Goal: Entertainment & Leisure: Consume media (video, audio)

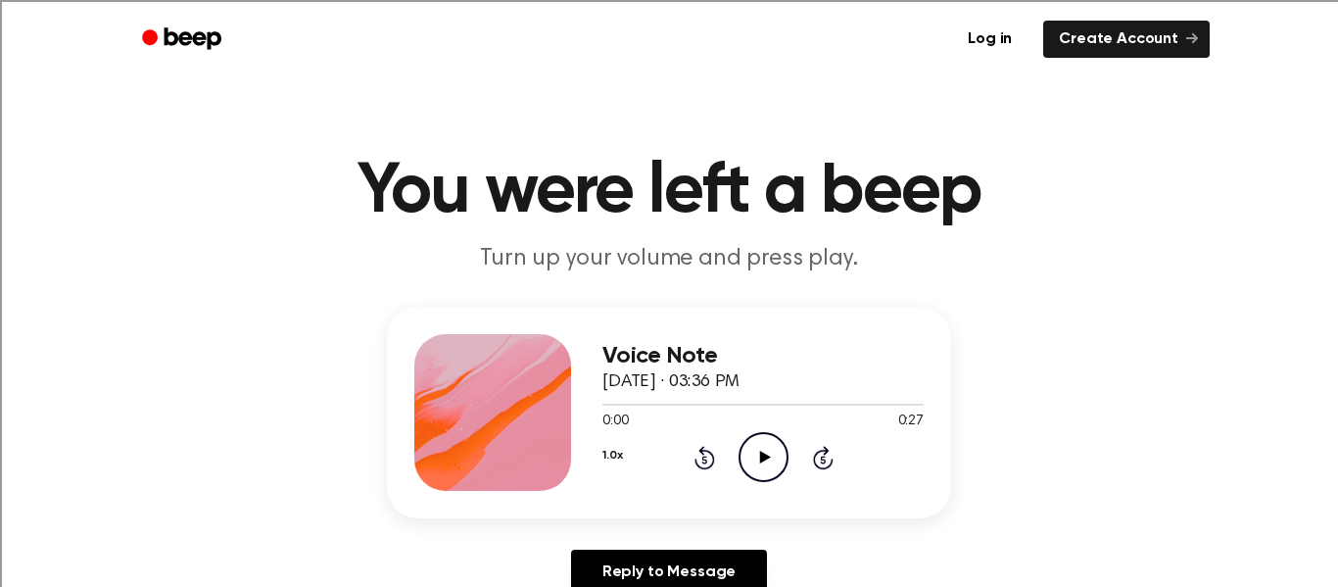
click at [755, 456] on icon "Play Audio" at bounding box center [763, 457] width 50 height 50
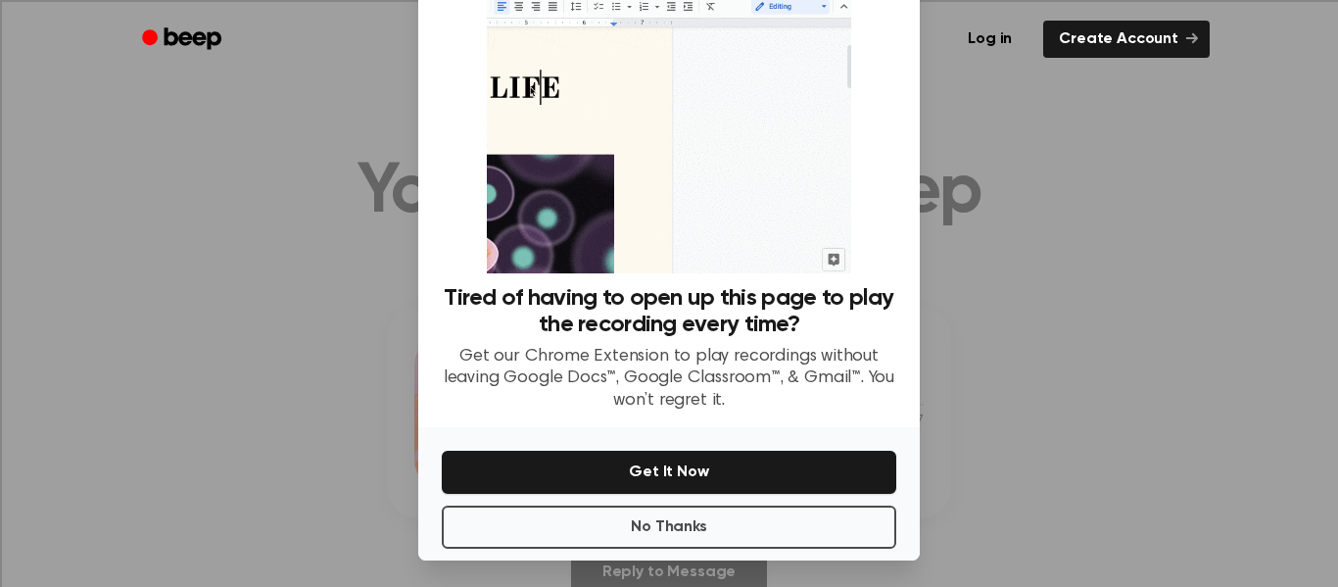
scroll to position [103, 0]
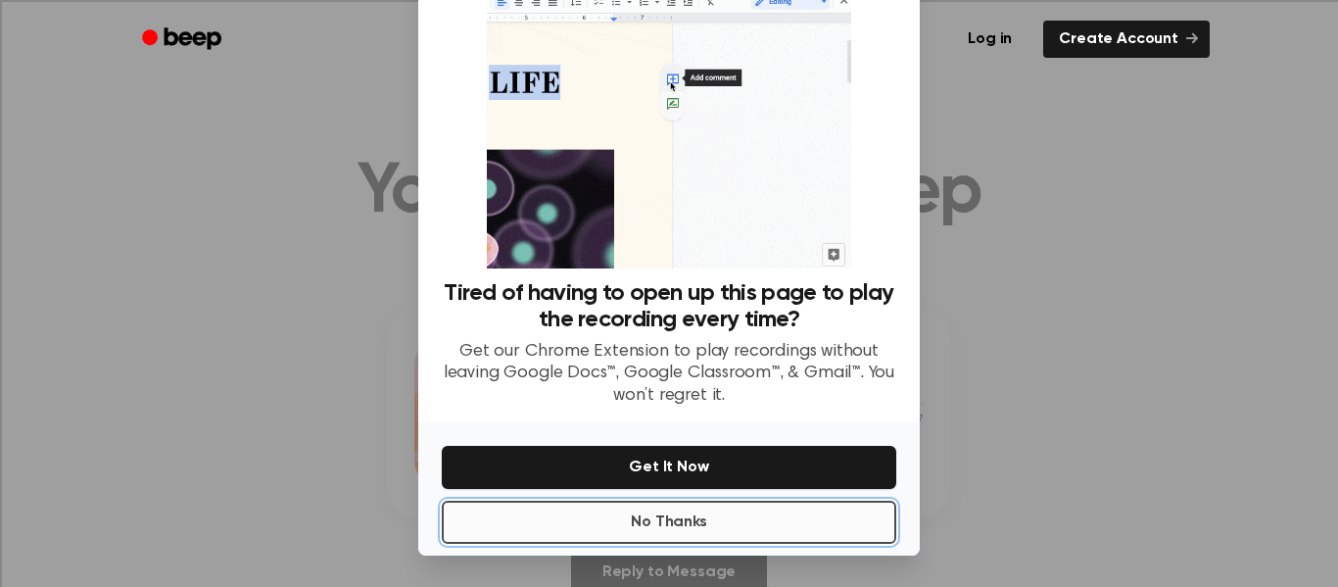
click at [747, 527] on button "No Thanks" at bounding box center [669, 521] width 454 height 43
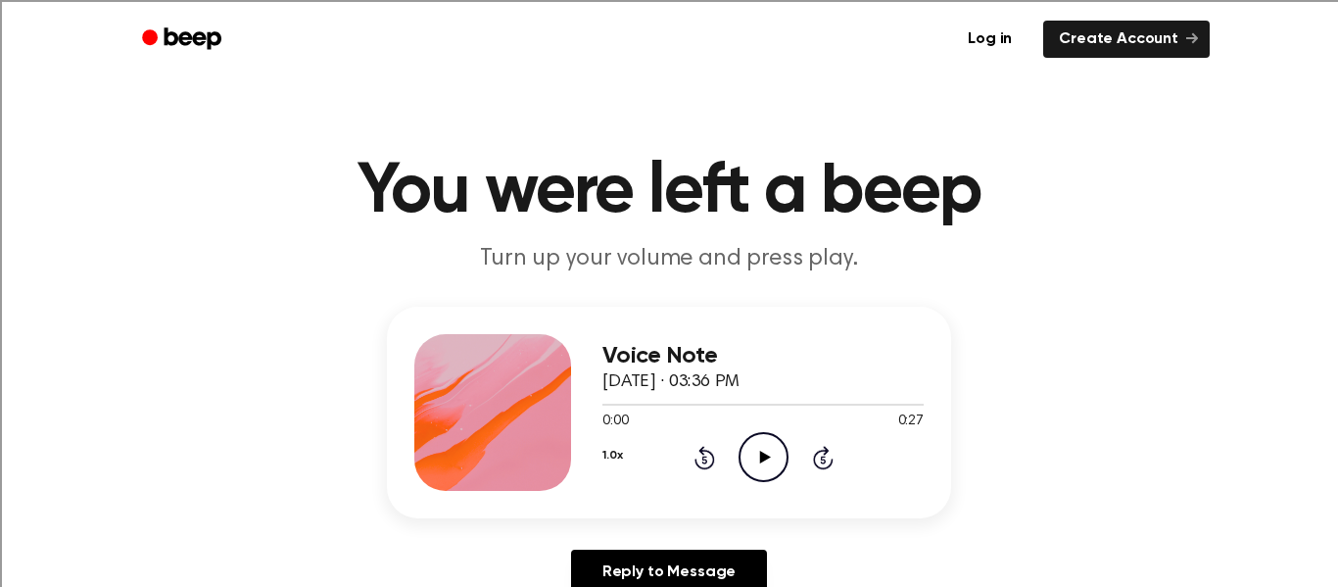
click at [762, 446] on icon "Play Audio" at bounding box center [763, 457] width 50 height 50
click at [767, 457] on icon "Pause Audio" at bounding box center [763, 457] width 50 height 50
click at [768, 460] on icon "Play Audio" at bounding box center [763, 457] width 50 height 50
click at [771, 459] on icon "Play Audio" at bounding box center [763, 457] width 50 height 50
click at [776, 446] on icon "Play Audio" at bounding box center [763, 457] width 50 height 50
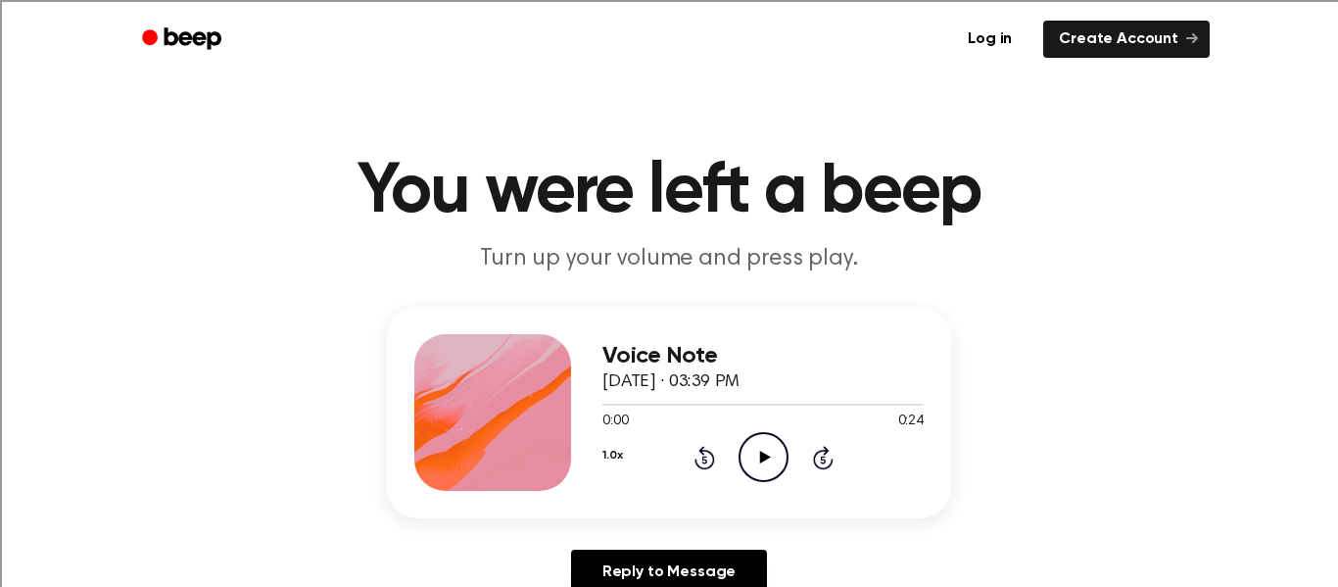
click at [775, 461] on icon "Play Audio" at bounding box center [763, 457] width 50 height 50
click at [766, 448] on icon "Play Audio" at bounding box center [763, 457] width 50 height 50
click at [766, 456] on icon at bounding box center [763, 457] width 9 height 13
click at [604, 405] on div at bounding box center [665, 405] width 127 height 2
click at [775, 457] on icon "Play Audio" at bounding box center [763, 457] width 50 height 50
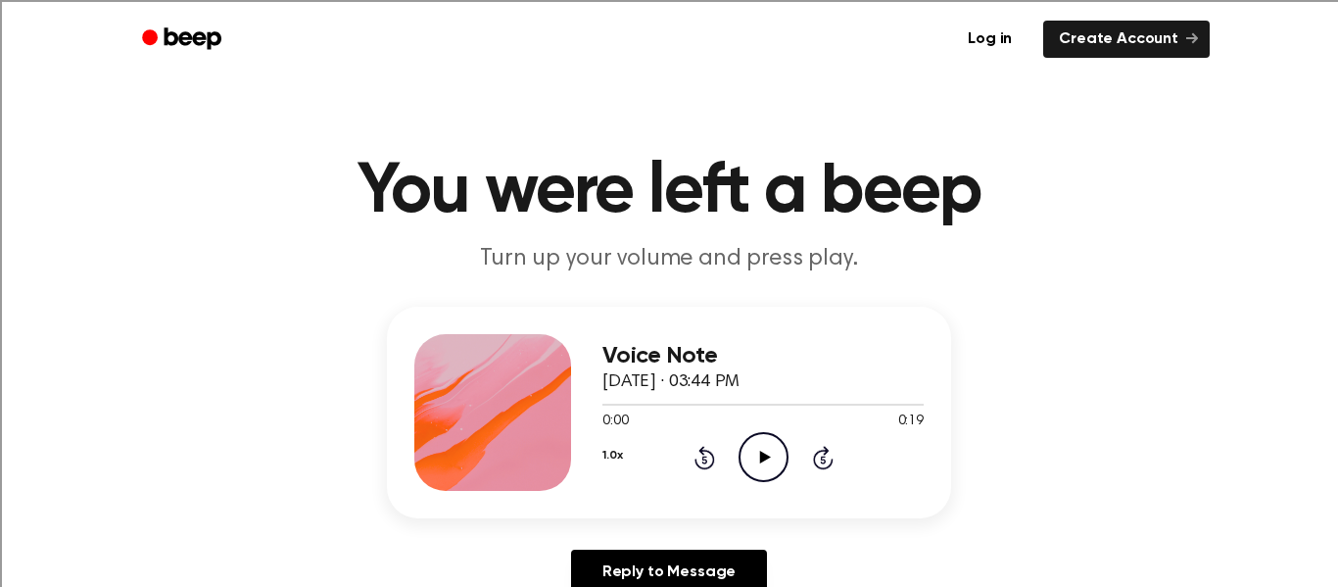
click at [775, 468] on icon "Play Audio" at bounding box center [763, 457] width 50 height 50
click at [775, 457] on icon "Play Audio" at bounding box center [763, 457] width 50 height 50
click at [776, 451] on icon "Play Audio" at bounding box center [763, 457] width 50 height 50
click at [777, 451] on icon "Play Audio" at bounding box center [763, 457] width 50 height 50
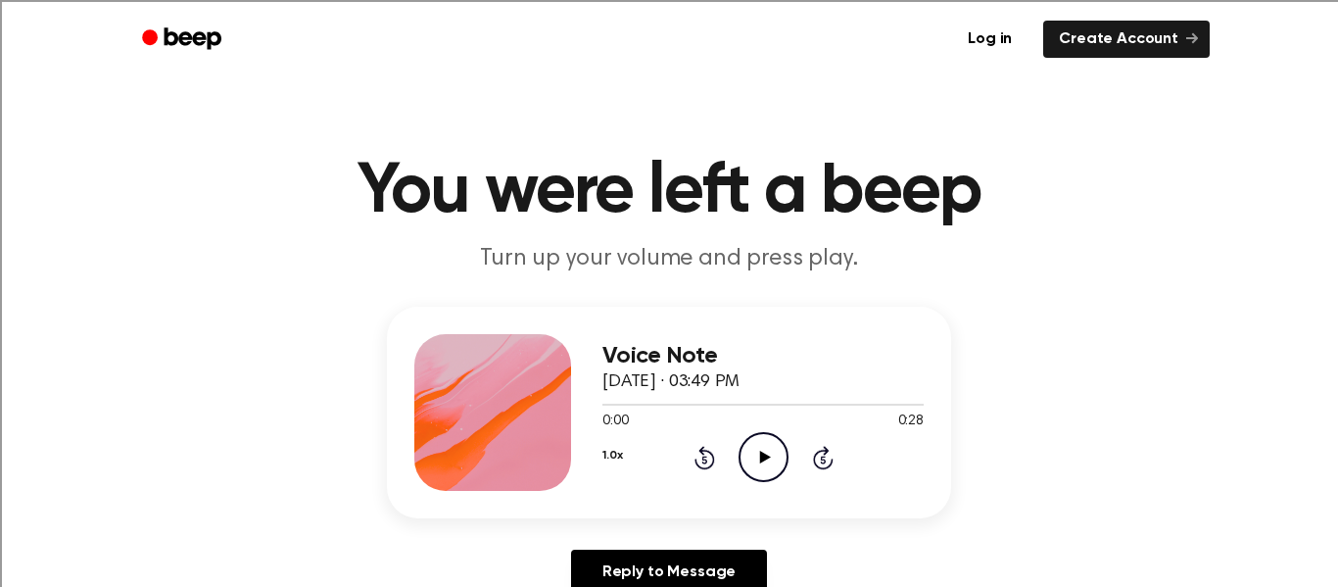
click at [761, 465] on icon "Play Audio" at bounding box center [763, 457] width 50 height 50
click at [761, 466] on icon "Play Audio" at bounding box center [763, 457] width 50 height 50
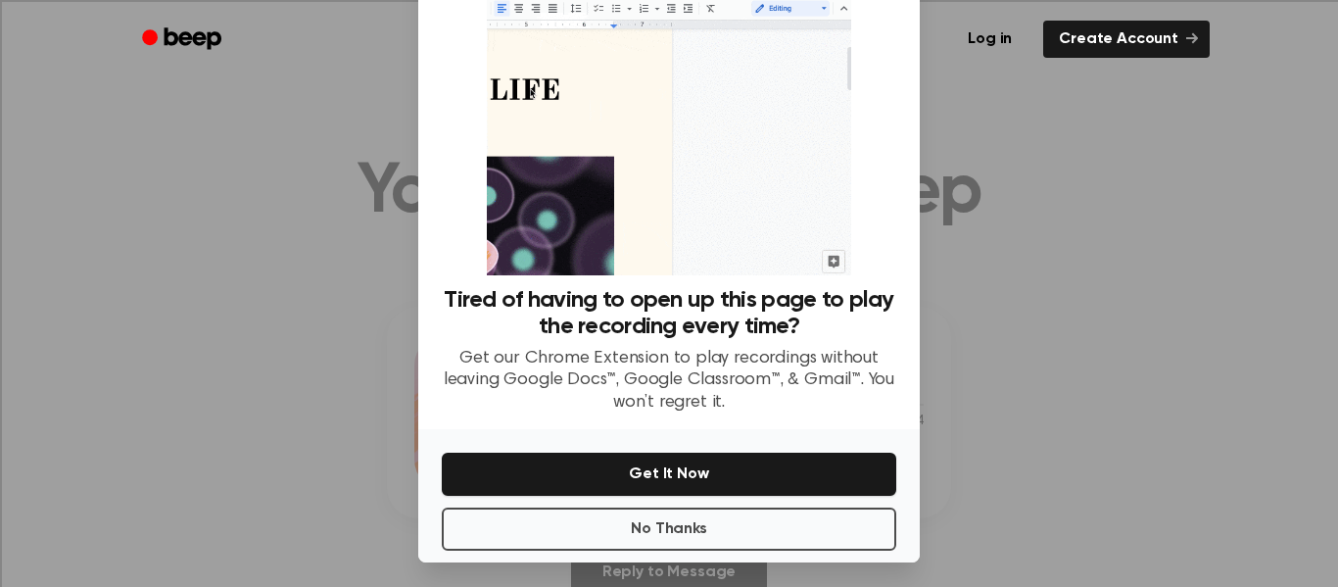
scroll to position [103, 0]
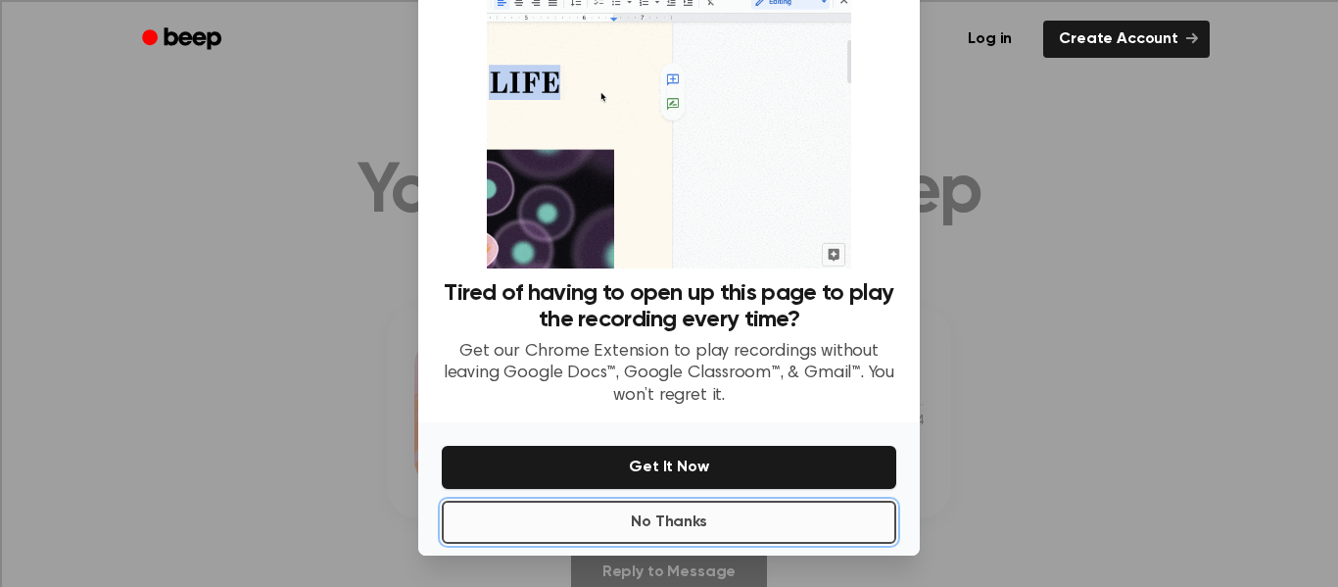
click at [739, 516] on button "No Thanks" at bounding box center [669, 521] width 454 height 43
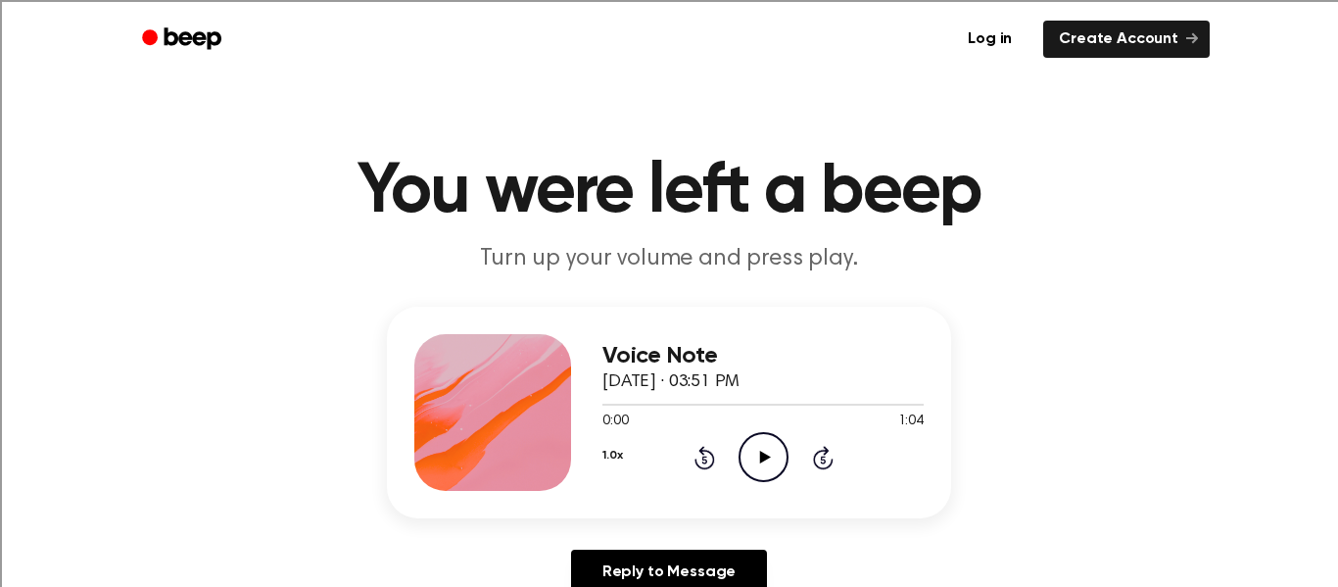
click at [761, 468] on icon "Play Audio" at bounding box center [763, 457] width 50 height 50
click at [759, 468] on icon "Play Audio" at bounding box center [763, 457] width 50 height 50
click at [767, 458] on icon at bounding box center [764, 457] width 11 height 13
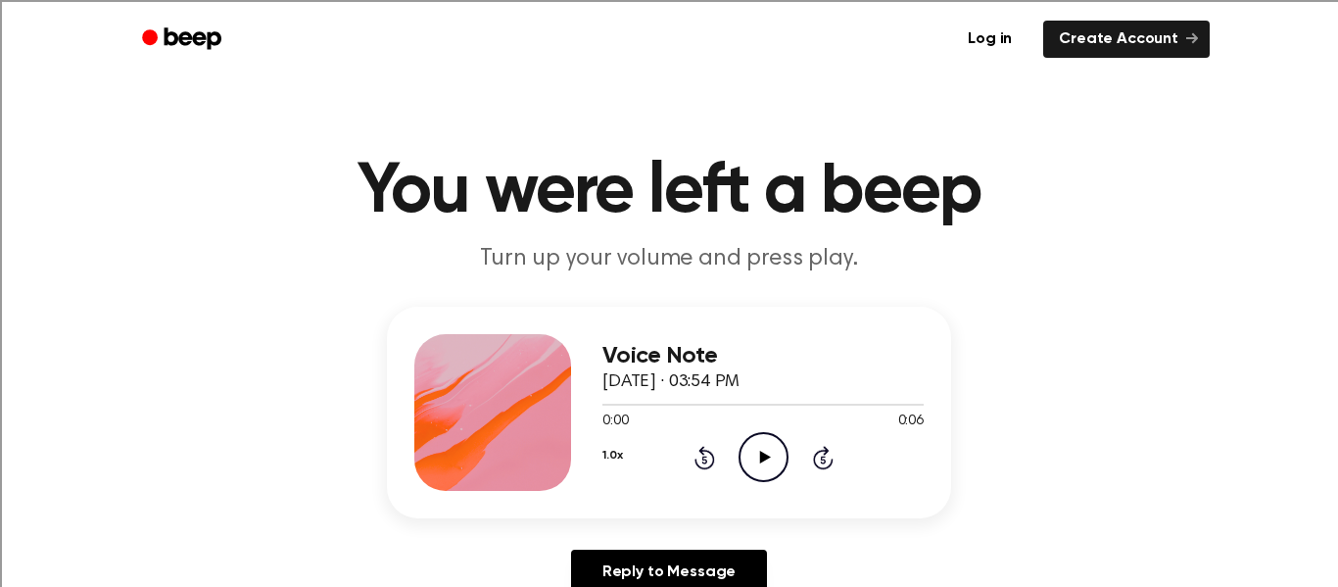
click at [775, 460] on icon "Play Audio" at bounding box center [763, 457] width 50 height 50
